Goal: Transaction & Acquisition: Book appointment/travel/reservation

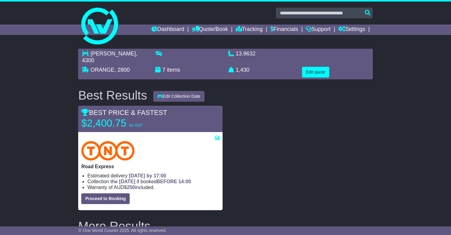
click at [307, 67] on button "Edit quote" at bounding box center [315, 72] width 27 height 11
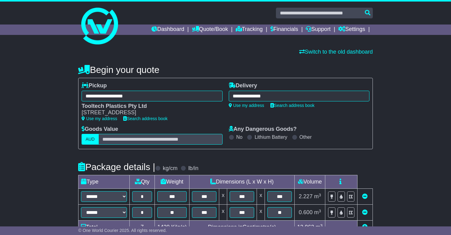
click at [258, 70] on h4 "Begin your quote" at bounding box center [225, 70] width 294 height 10
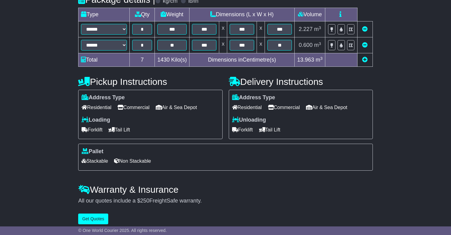
scroll to position [173, 0]
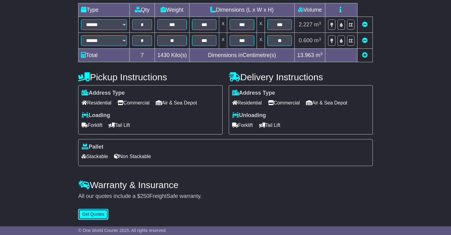
click at [94, 218] on button "Get Quotes" at bounding box center [93, 214] width 30 height 11
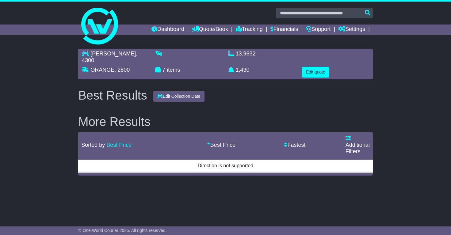
scroll to position [0, 0]
click at [182, 91] on button "Edit Collection Date" at bounding box center [179, 96] width 51 height 11
click at [238, 97] on div "Best Results Edit Collection Date More Results Sorted by Best Price Fastest Bes…" at bounding box center [227, 132] width 297 height 87
click at [166, 91] on button "Edit Collection Date" at bounding box center [179, 96] width 51 height 11
click at [157, 103] on div at bounding box center [178, 105] width 49 height 4
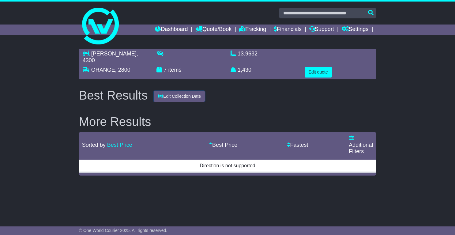
click at [161, 91] on button "Edit Collection Date" at bounding box center [179, 96] width 51 height 11
click at [256, 94] on div "Best Results Edit Collection Date" at bounding box center [228, 95] width 304 height 13
click at [256, 95] on div "Best Results Edit Collection Date" at bounding box center [228, 95] width 304 height 13
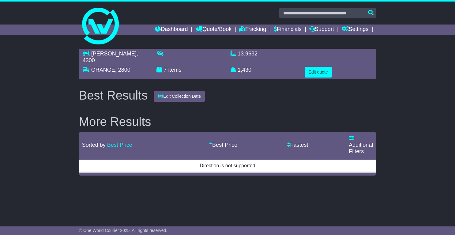
click at [254, 96] on div "Best Results Edit Collection Date More Results Sorted by Best Price Fastest Bes…" at bounding box center [227, 132] width 297 height 87
click at [220, 142] on link "Best Price - $" at bounding box center [223, 145] width 28 height 6
click at [265, 106] on div "Best Results Edit Collection Date More Results Sorted by Best Price Fastest Bes…" at bounding box center [227, 132] width 297 height 87
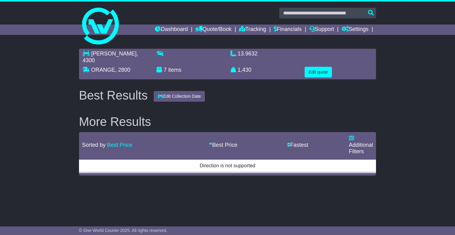
click at [267, 104] on div "Best Results Edit Collection Date More Results Sorted by Best Price Fastest Bes…" at bounding box center [227, 132] width 297 height 87
click at [308, 69] on button "Edit quote" at bounding box center [318, 72] width 27 height 11
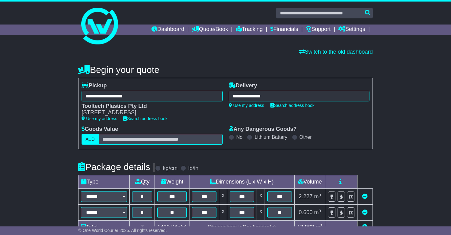
click at [322, 109] on div "**********" at bounding box center [298, 104] width 147 height 44
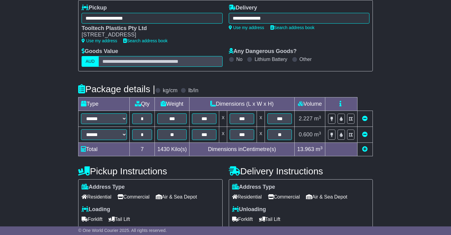
scroll to position [94, 0]
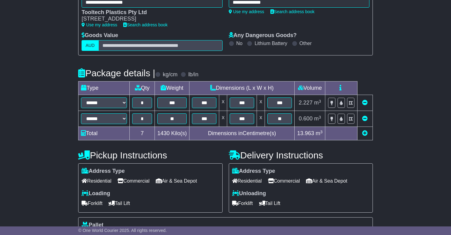
click at [280, 205] on span "Tail Lift" at bounding box center [269, 203] width 21 height 9
click at [249, 203] on span "Forklift" at bounding box center [242, 203] width 21 height 9
click at [367, 142] on div "**********" at bounding box center [225, 123] width 294 height 310
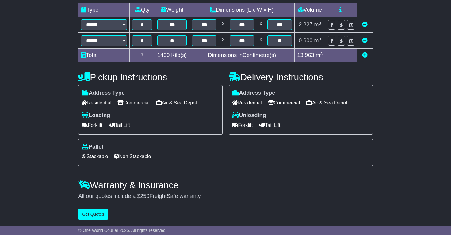
click at [147, 152] on span "Non Stackable" at bounding box center [132, 156] width 37 height 9
click at [100, 153] on span "Stackable" at bounding box center [94, 156] width 26 height 9
click at [87, 214] on button "Get Quotes" at bounding box center [93, 214] width 30 height 11
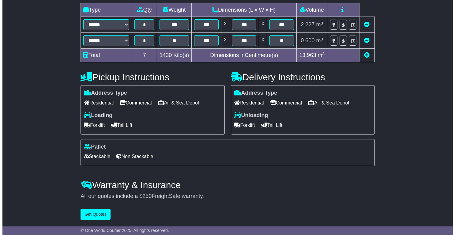
scroll to position [0, 0]
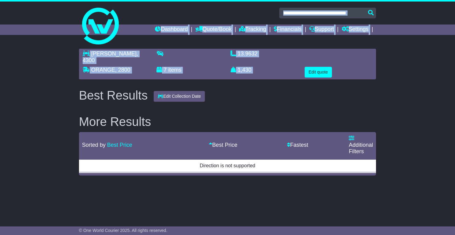
drag, startPoint x: 454, startPoint y: 43, endPoint x: 449, endPoint y: 66, distance: 23.5
click at [449, 66] on div "Dashboard Quote/Book Domestic International Saved Quotes" at bounding box center [227, 115] width 455 height 227
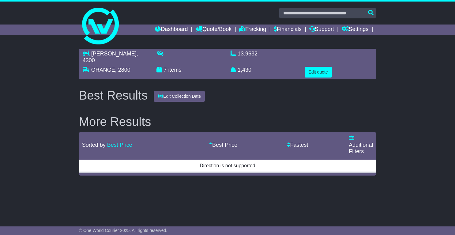
click at [298, 94] on div "Best Results Edit Collection Date" at bounding box center [228, 95] width 304 height 13
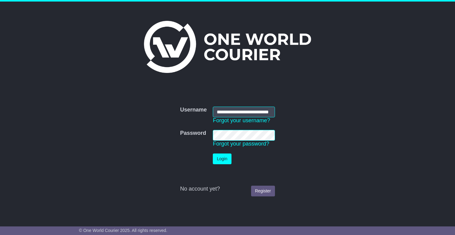
click at [216, 111] on input "**********" at bounding box center [244, 112] width 62 height 11
drag, startPoint x: 216, startPoint y: 112, endPoint x: 287, endPoint y: 115, distance: 71.1
click at [287, 115] on form "**********" at bounding box center [227, 152] width 297 height 96
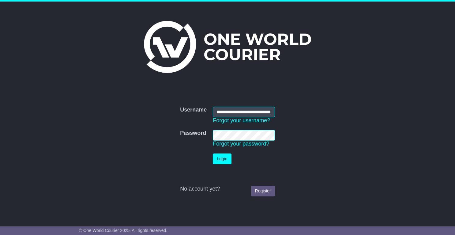
type input "**********"
click at [308, 100] on div "**********" at bounding box center [228, 146] width 304 height 105
